Goal: Use online tool/utility

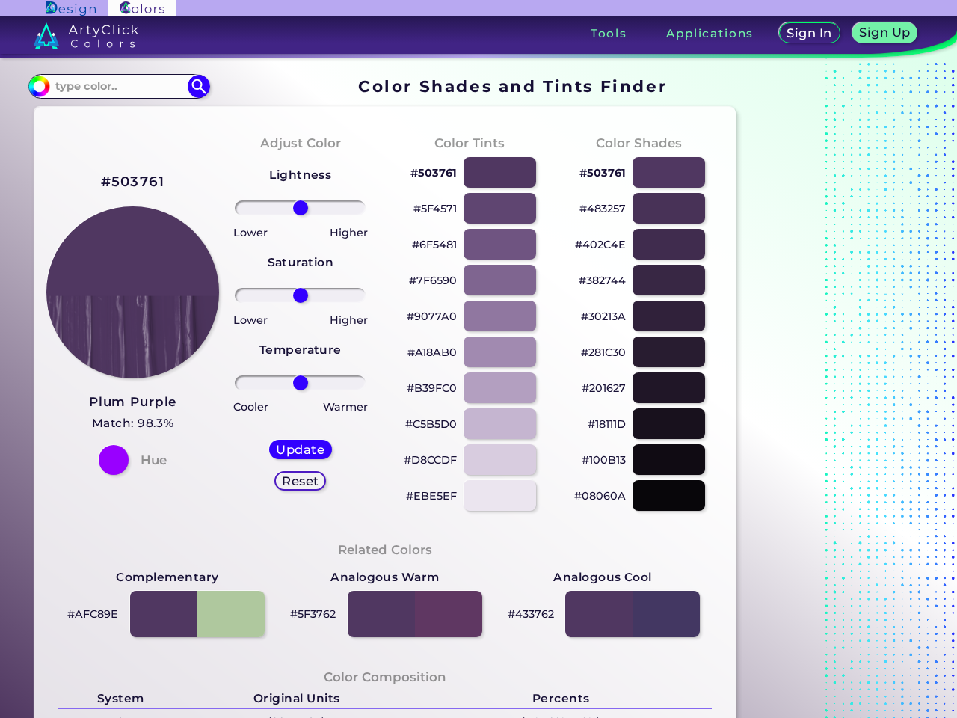
click at [609, 33] on h3 "Tools" at bounding box center [609, 33] width 37 height 11
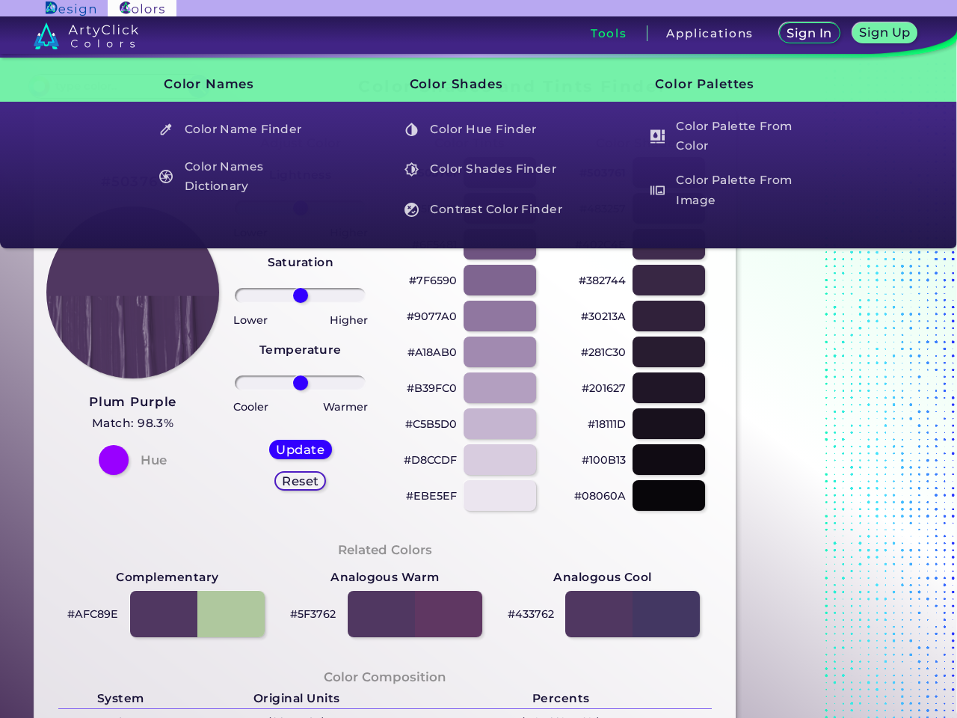
click at [710, 33] on h3 "Applications" at bounding box center [709, 33] width 87 height 11
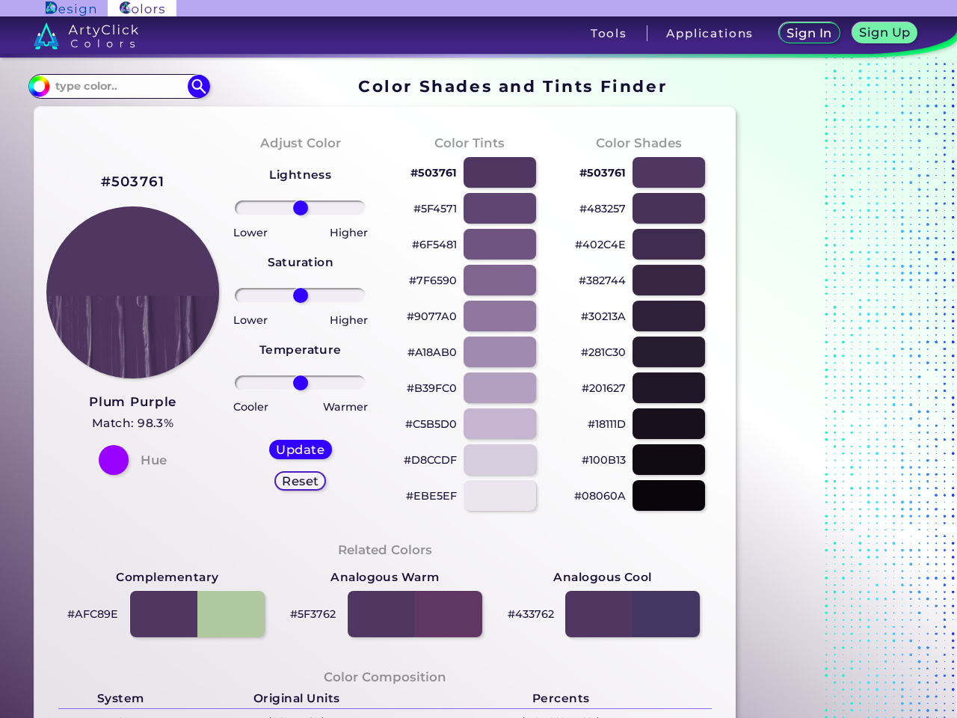
click at [199, 86] on img at bounding box center [199, 86] width 22 height 22
type input "#000000"
click at [132, 182] on h2 "#503761" at bounding box center [133, 181] width 64 height 19
click at [301, 449] on h5 "Update" at bounding box center [301, 449] width 44 height 11
click at [300, 481] on h5 "Reset" at bounding box center [301, 480] width 34 height 11
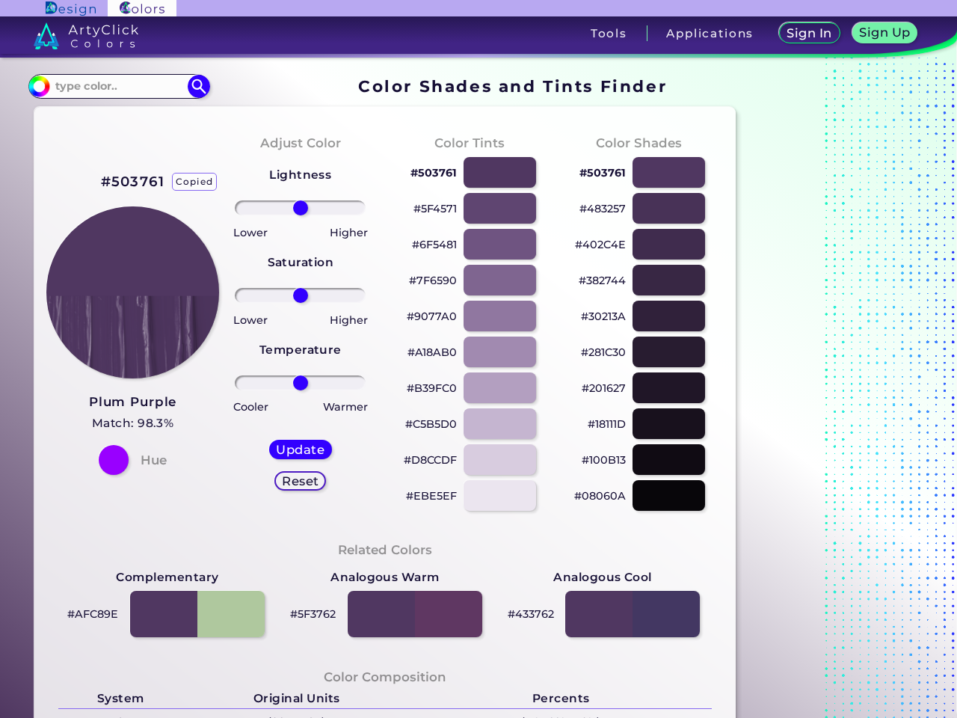
click at [434, 173] on p "#503761" at bounding box center [433, 173] width 46 height 18
click at [499, 172] on p "copied" at bounding box center [483, 173] width 40 height 18
click at [435, 209] on p "#5F4571" at bounding box center [434, 209] width 43 height 18
click at [499, 208] on p "copied" at bounding box center [484, 209] width 40 height 18
